Goal: Task Accomplishment & Management: Manage account settings

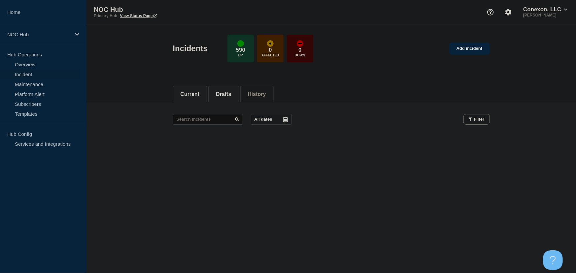
click at [221, 91] on button "Drafts" at bounding box center [223, 94] width 15 height 6
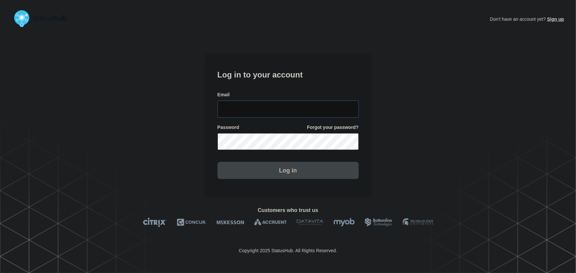
type input "tyler.wolkey@conexon.us"
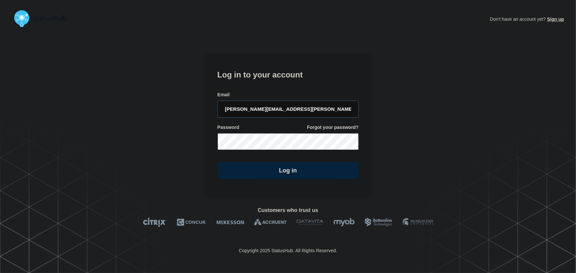
drag, startPoint x: 311, startPoint y: 106, endPoint x: 304, endPoint y: 100, distance: 9.6
click at [311, 106] on input "tyler.wolkey@conexon.us" at bounding box center [287, 109] width 141 height 17
click at [289, 85] on form "Log in to your account Email tyler.wolkey@conexon.us Password Forgot your passw…" at bounding box center [287, 124] width 141 height 112
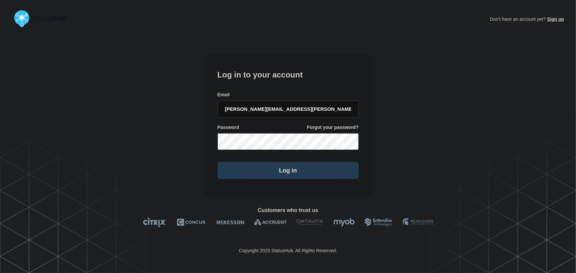
click at [302, 172] on button "Log in" at bounding box center [287, 170] width 141 height 17
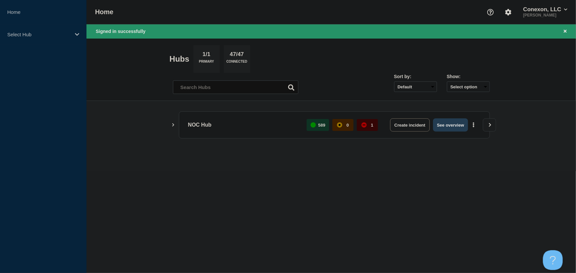
click at [457, 129] on button "See overview" at bounding box center [450, 124] width 35 height 13
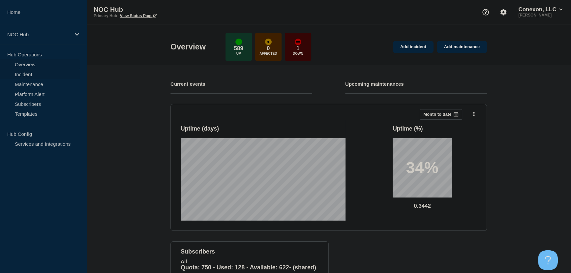
click at [12, 72] on link "Incident" at bounding box center [40, 74] width 80 height 10
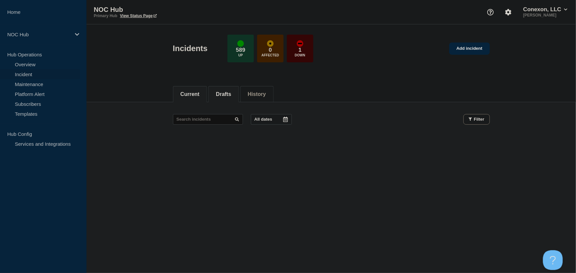
click at [222, 99] on li "Drafts" at bounding box center [223, 94] width 30 height 16
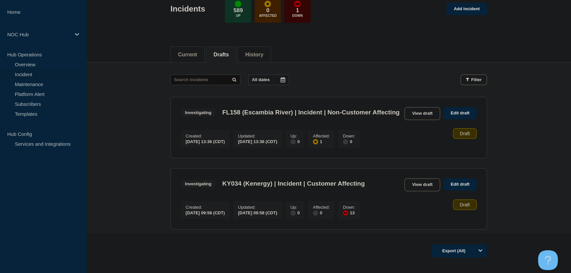
scroll to position [60, 0]
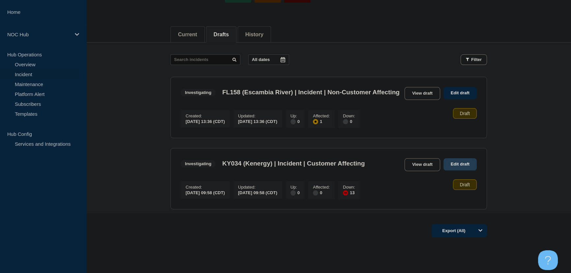
click at [453, 171] on link "Edit draft" at bounding box center [460, 164] width 33 height 12
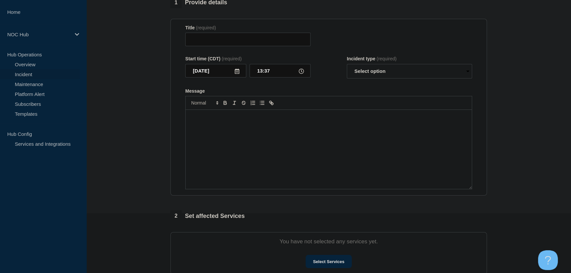
type input "KY034 (Kenergy) | Incident | Customer Affecting"
type input "09:58"
select select "investigating"
radio input "false"
radio input "true"
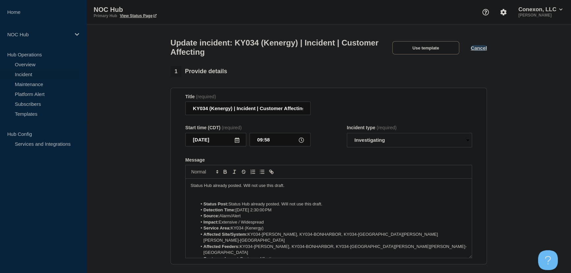
click at [475, 48] on button "Cancel" at bounding box center [479, 48] width 16 height 6
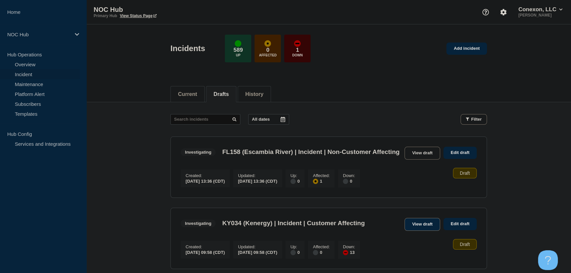
click at [413, 231] on link "View draft" at bounding box center [423, 224] width 36 height 13
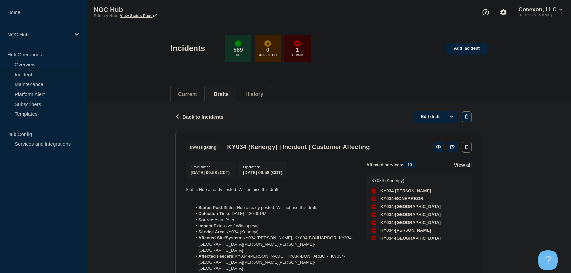
click at [468, 117] on icon "button" at bounding box center [467, 116] width 4 height 4
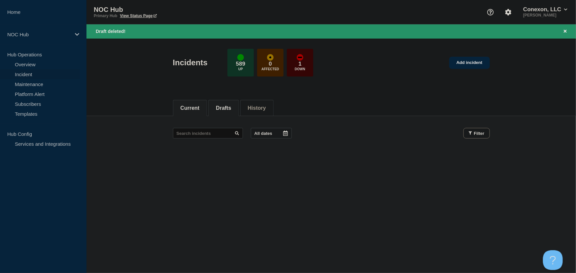
click at [231, 109] on button "Drafts" at bounding box center [223, 108] width 15 height 6
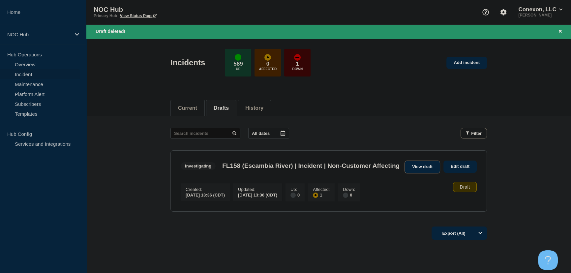
click at [420, 167] on link "View draft" at bounding box center [423, 167] width 36 height 13
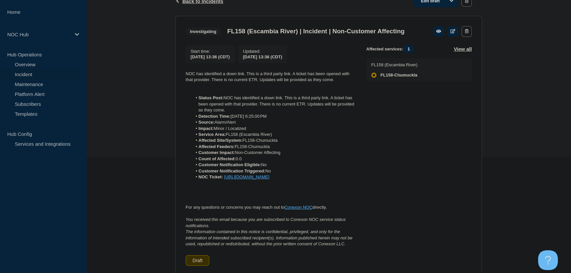
scroll to position [120, 0]
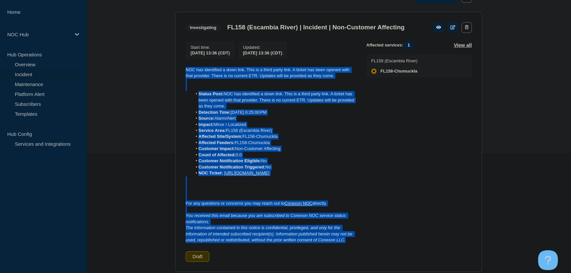
drag, startPoint x: 349, startPoint y: 257, endPoint x: 185, endPoint y: 76, distance: 245.3
click at [185, 76] on section "Investigating FL158 (Escambia River) | Incident | Non-Customer Affecting Start …" at bounding box center [329, 142] width 307 height 260
copy div "NOC has identified a down link. This is a third party link. A ticket has been o…"
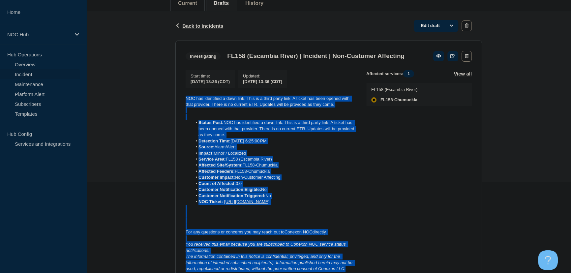
scroll to position [60, 0]
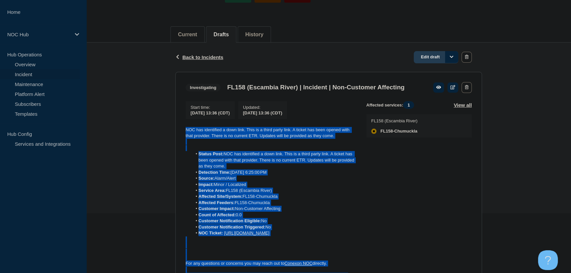
click at [435, 59] on link "Edit draft" at bounding box center [436, 57] width 45 height 12
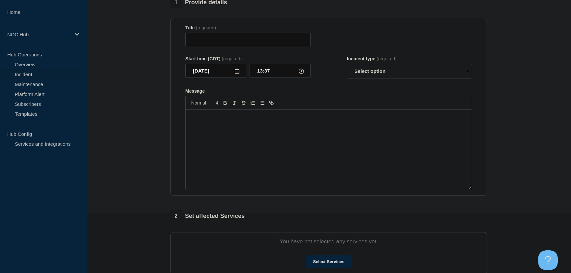
type input "FL158 (Escambia River) | Incident | Non-Customer Affecting"
type input "13:36"
select select "investigating"
radio input "false"
radio input "true"
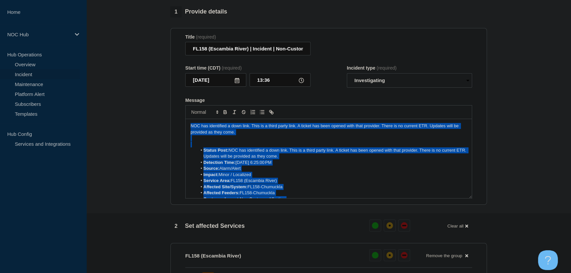
drag, startPoint x: 407, startPoint y: 193, endPoint x: 122, endPoint y: 58, distance: 315.4
click at [122, 58] on section "1 Provide details Title (required) FL158 (Escambia River) | Incident | Non-Cust…" at bounding box center [328, 212] width 485 height 412
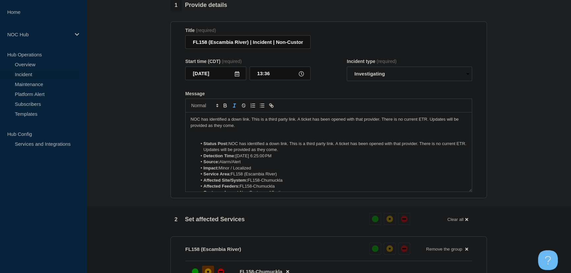
drag, startPoint x: 296, startPoint y: 154, endPoint x: 159, endPoint y: 139, distance: 138.5
click at [159, 139] on section "1 Provide details Title (required) FL158 (Escambia River) | Incident | Non-Cust…" at bounding box center [328, 206] width 485 height 412
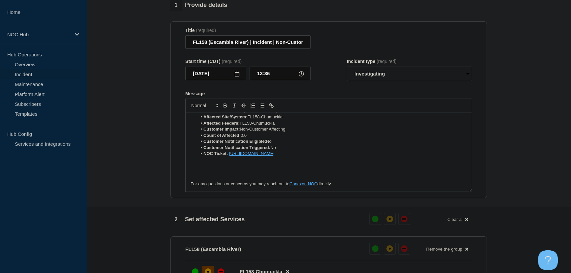
scroll to position [60, 0]
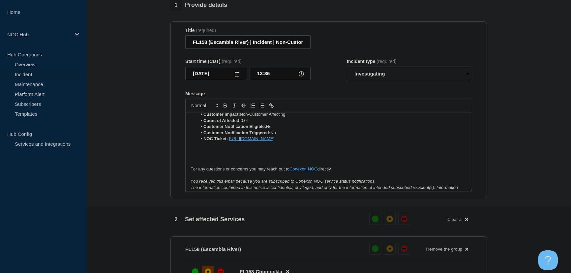
click at [388, 141] on li "NOC Ticket: https://noc.support.conexon.us/servicedesk/customer/portal/4/CNOC-3…" at bounding box center [332, 139] width 270 height 6
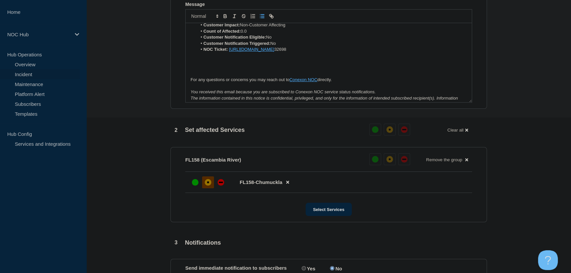
scroll to position [156, 0]
click at [221, 185] on div "down" at bounding box center [221, 181] width 7 height 7
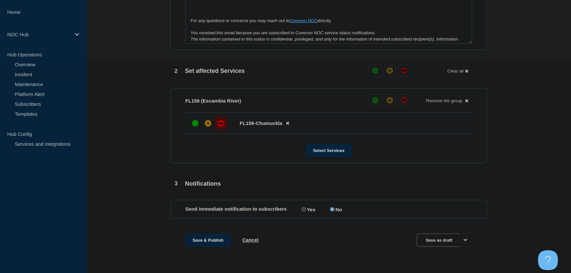
scroll to position [218, 0]
click at [211, 241] on button "Save & Publish" at bounding box center [208, 240] width 46 height 13
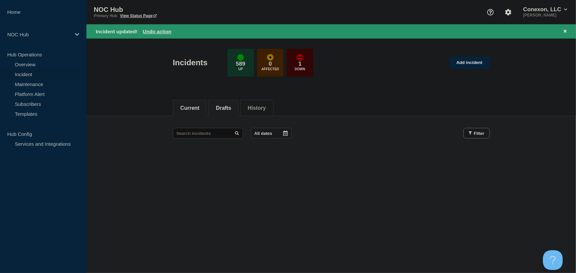
click at [228, 108] on button "Drafts" at bounding box center [223, 108] width 15 height 6
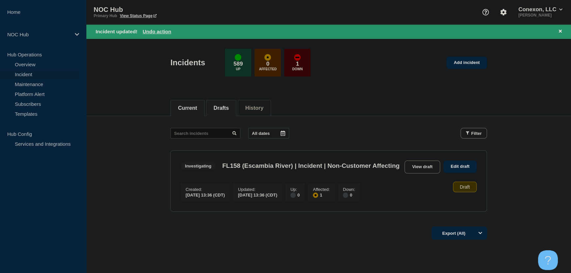
click at [195, 107] on button "Current" at bounding box center [187, 108] width 19 height 6
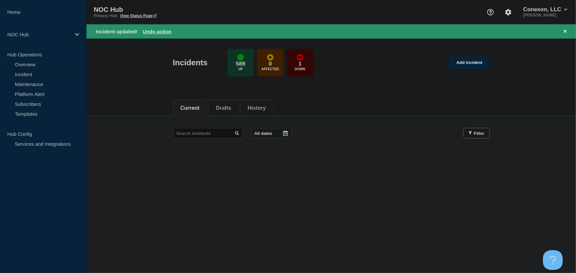
click at [156, 98] on div "Current Drafts History" at bounding box center [330, 104] width 489 height 23
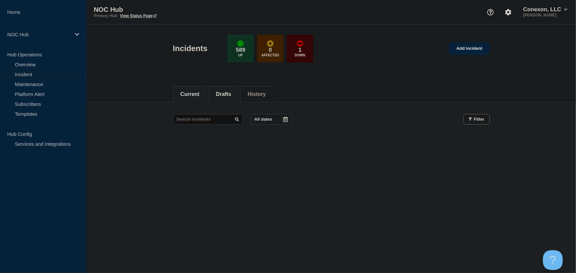
click at [222, 99] on li "Drafts" at bounding box center [223, 94] width 30 height 16
click at [195, 96] on button "Current 1" at bounding box center [191, 94] width 23 height 6
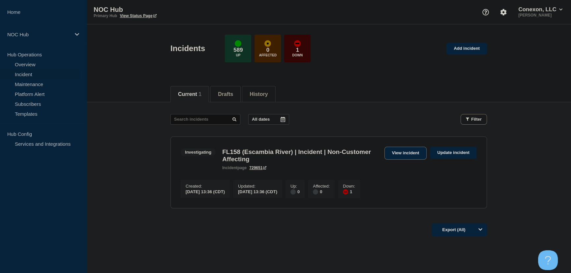
click at [407, 154] on link "View incident" at bounding box center [406, 153] width 43 height 13
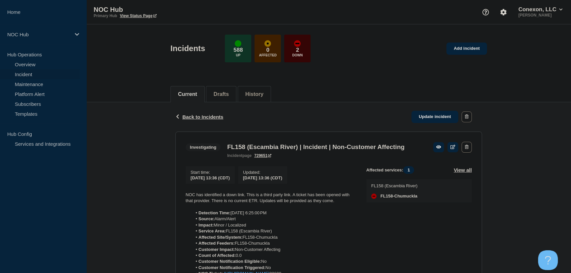
click at [203, 120] on div "Back Back to Incidents Update incident" at bounding box center [329, 116] width 307 height 29
click at [203, 116] on span "Back to Incidents" at bounding box center [202, 117] width 41 height 6
